Goal: Find specific page/section: Find specific page/section

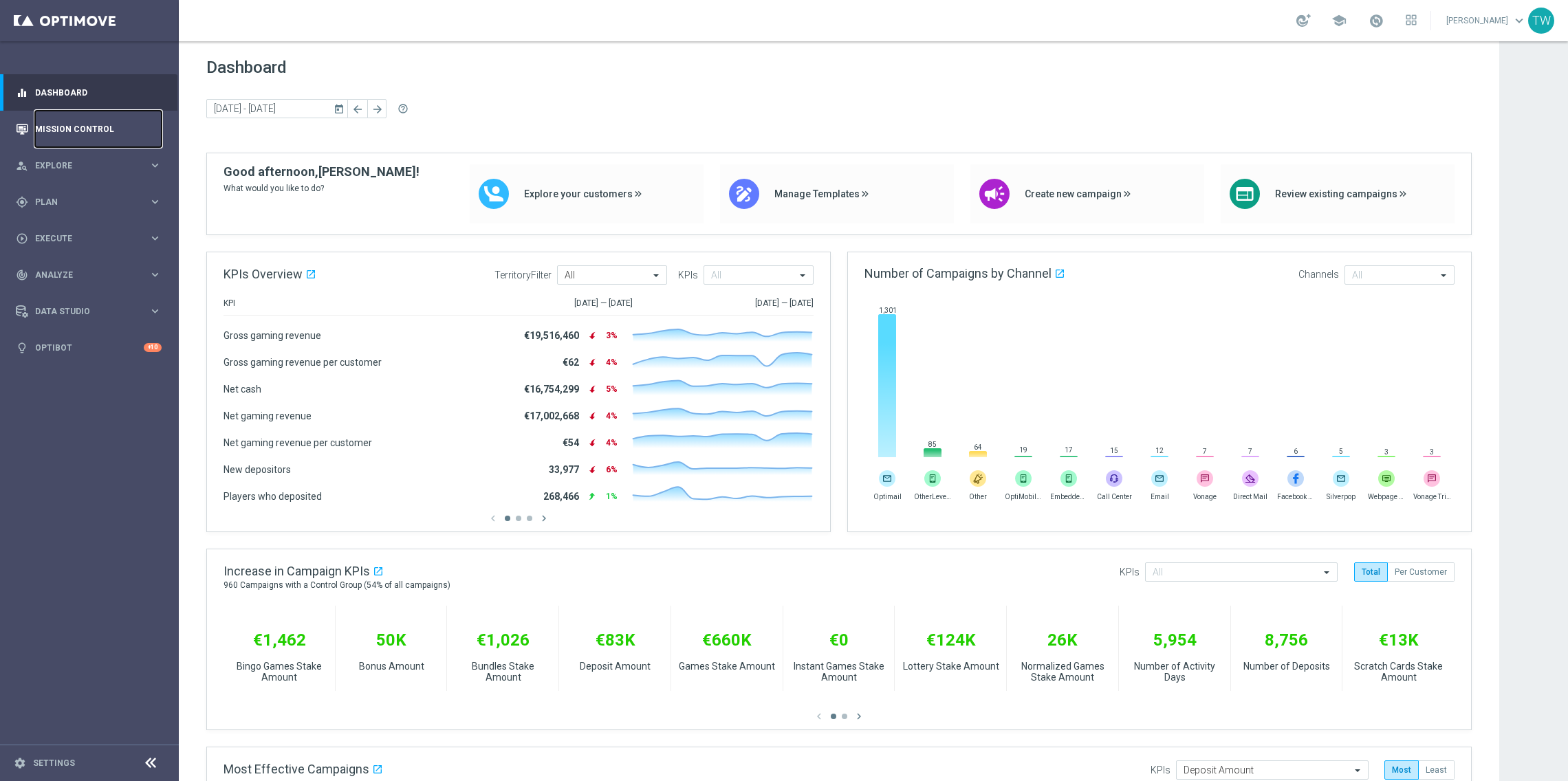
click at [111, 115] on link "Mission Control" at bounding box center [98, 129] width 126 height 37
